Goal: Navigation & Orientation: Find specific page/section

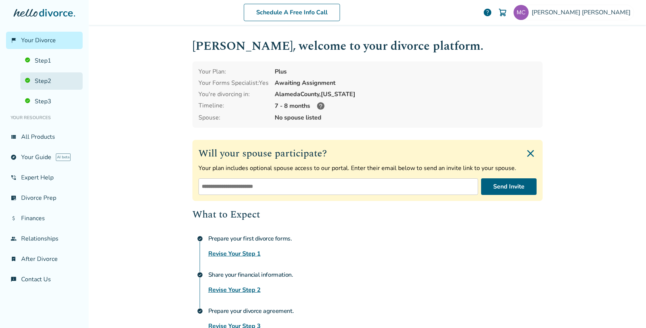
click at [50, 78] on link "Step 2" at bounding box center [51, 80] width 62 height 17
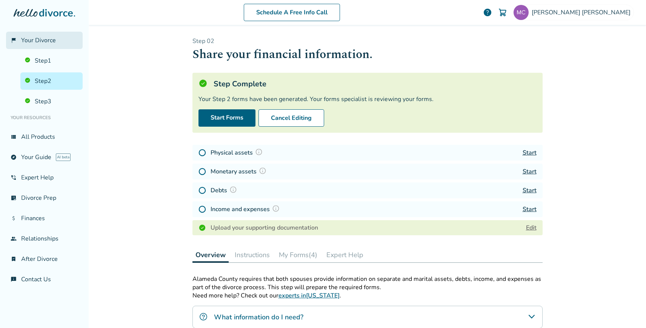
click at [38, 41] on span "Your Divorce" at bounding box center [38, 40] width 35 height 8
